Goal: Use online tool/utility: Utilize a website feature to perform a specific function

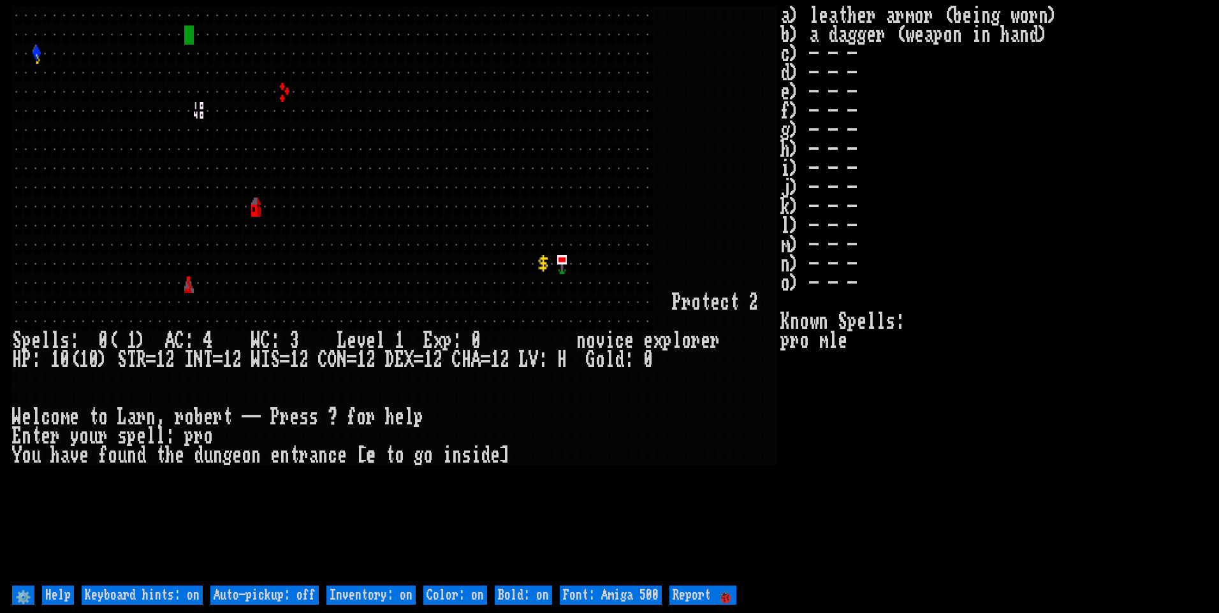
click at [297, 590] on off "Auto-pickup: off" at bounding box center [264, 595] width 108 height 19
type off "Auto-pickup: on"
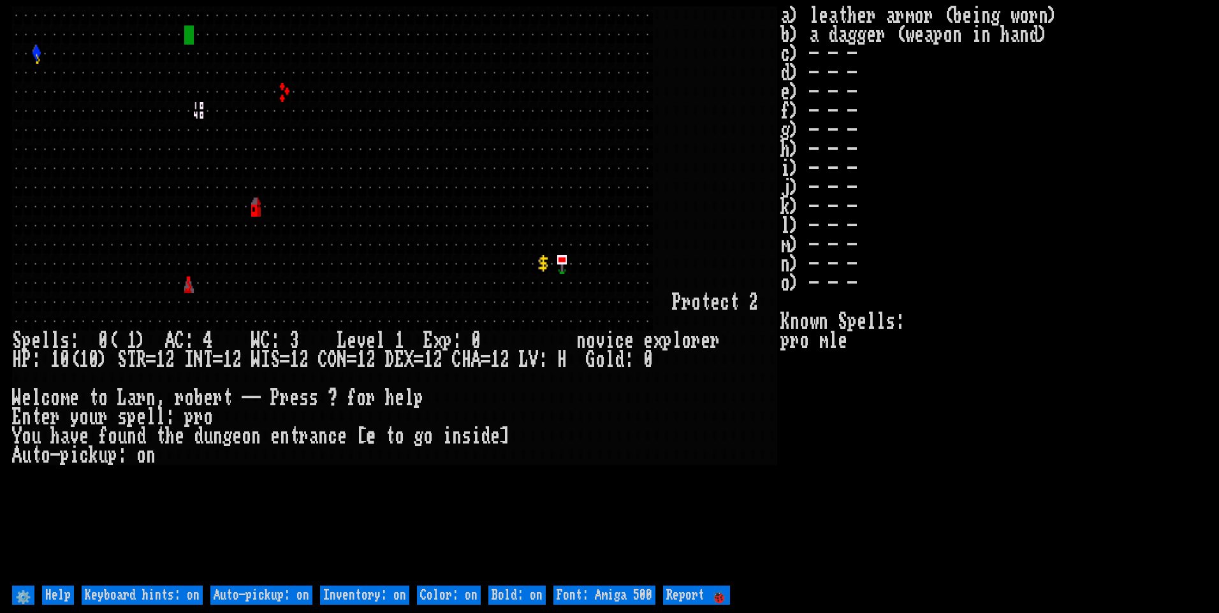
click at [346, 591] on on "Inventory: on" at bounding box center [364, 595] width 89 height 19
type on "Inventory: off"
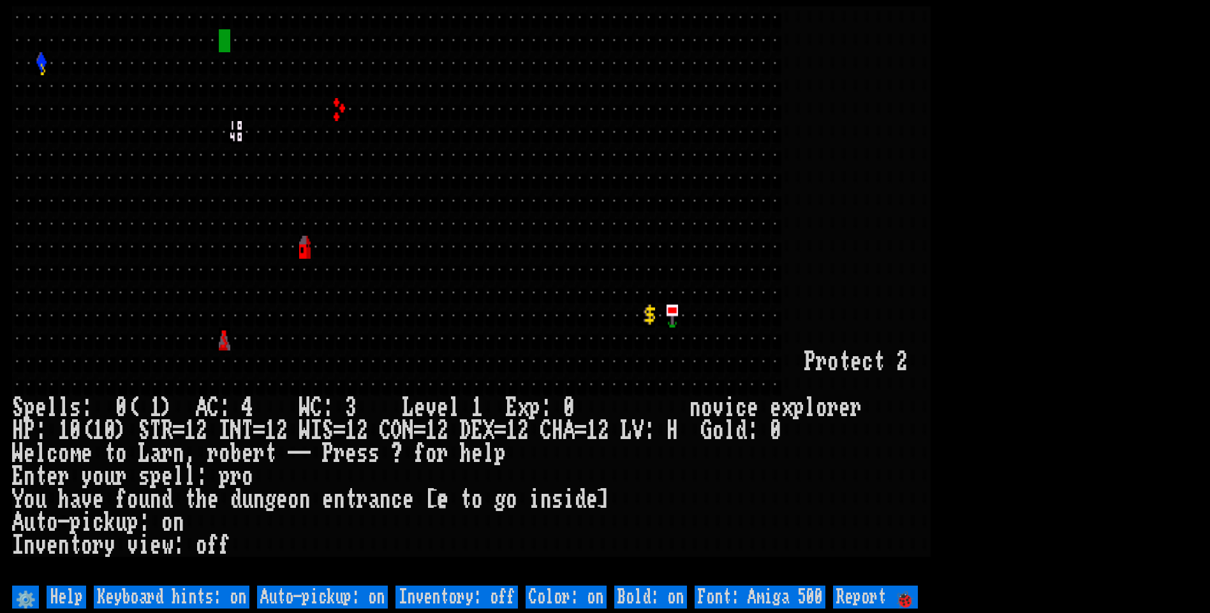
click at [733, 595] on 500 "Font: Amiga 500" at bounding box center [759, 597] width 131 height 23
type 500 "Font: Amiga 1200"
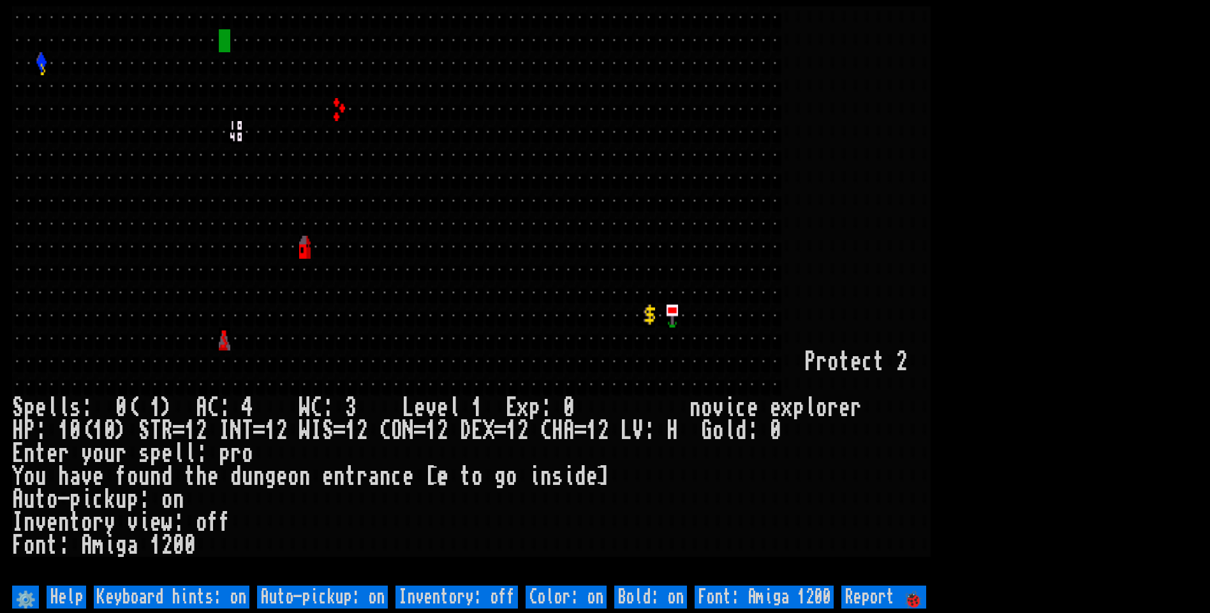
click at [1043, 276] on larn at bounding box center [604, 294] width 1185 height 576
